Goal: Information Seeking & Learning: Find specific fact

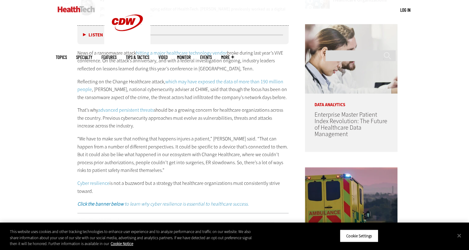
scroll to position [355, 0]
click at [202, 125] on div "News of a ransomware attack hitting a major healthcare technology vendor broke …" at bounding box center [182, 129] width 211 height 159
click at [224, 108] on p "That’s why advanced persistent threats should be a growing concern for healthca…" at bounding box center [182, 119] width 211 height 24
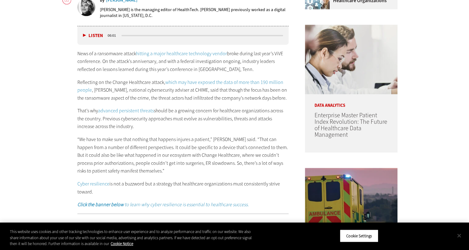
click at [458, 235] on button "Close" at bounding box center [459, 235] width 14 height 14
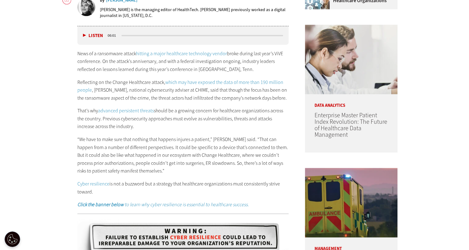
click at [250, 138] on p "“We have to make sure that nothing that happens injures a patient,” [PERSON_NAM…" at bounding box center [182, 154] width 211 height 39
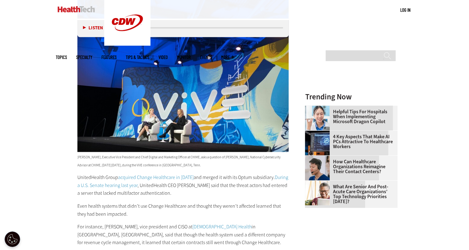
scroll to position [804, 0]
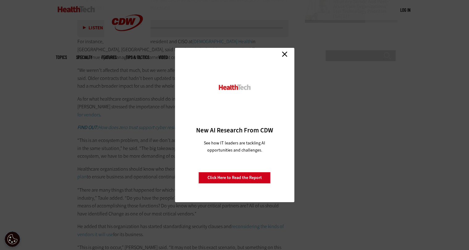
scroll to position [994, 0]
click at [286, 52] on link "Close" at bounding box center [284, 53] width 9 height 9
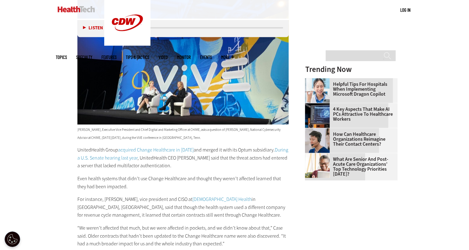
scroll to position [831, 0]
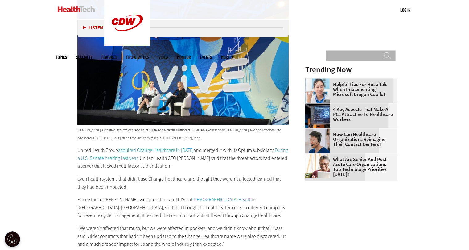
click at [345, 50] on input "Search" at bounding box center [361, 55] width 70 height 11
type input "******"
click at [384, 52] on input "******" at bounding box center [387, 58] width 7 height 12
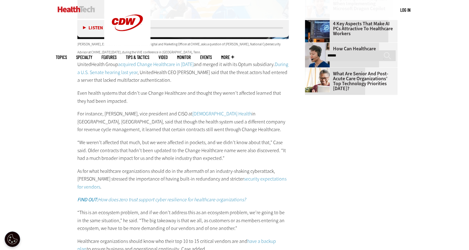
scroll to position [917, 0]
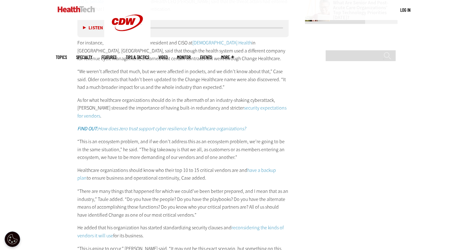
scroll to position [987, 0]
